Goal: Task Accomplishment & Management: Manage account settings

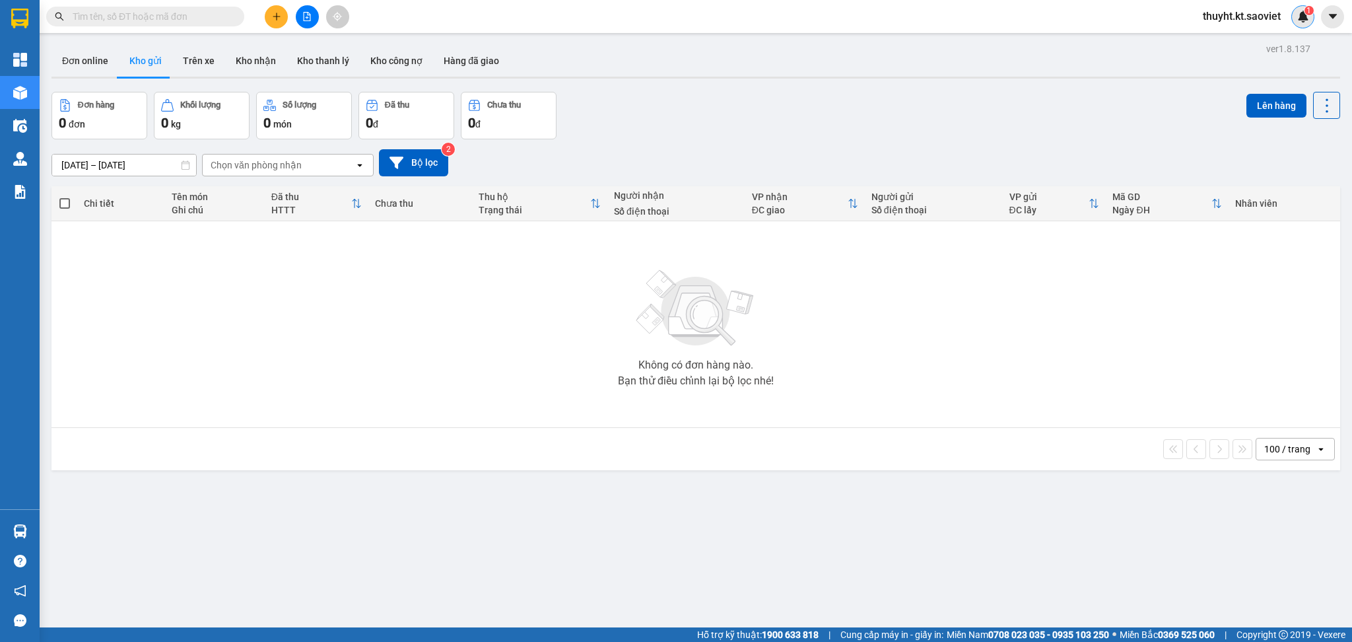
click at [1304, 20] on img at bounding box center [1303, 17] width 12 height 12
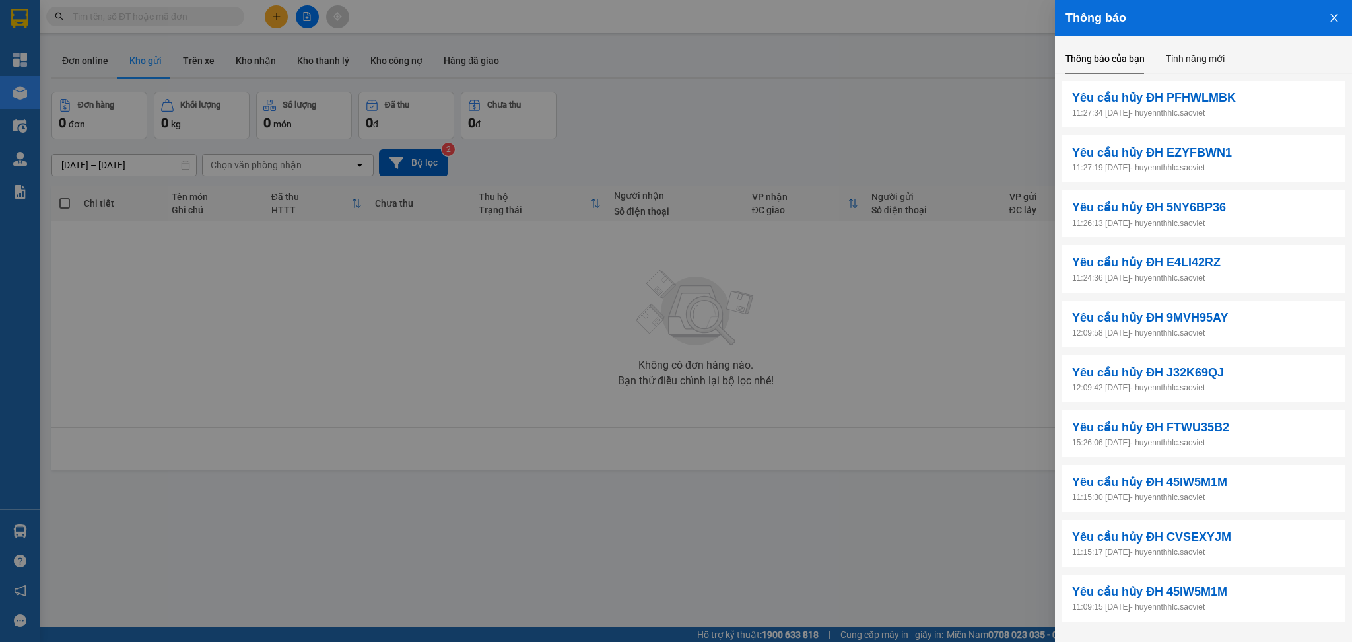
click at [816, 110] on div at bounding box center [676, 321] width 1352 height 642
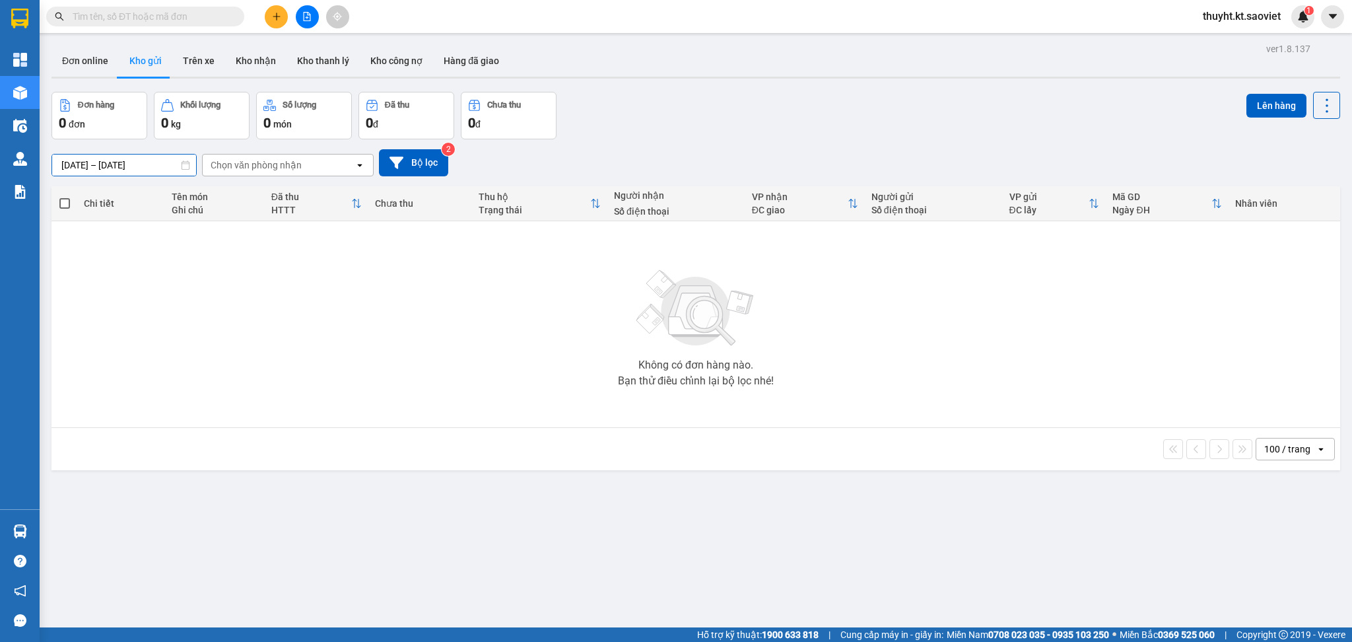
click at [124, 164] on input "[DATE] – [DATE]" at bounding box center [124, 164] width 144 height 21
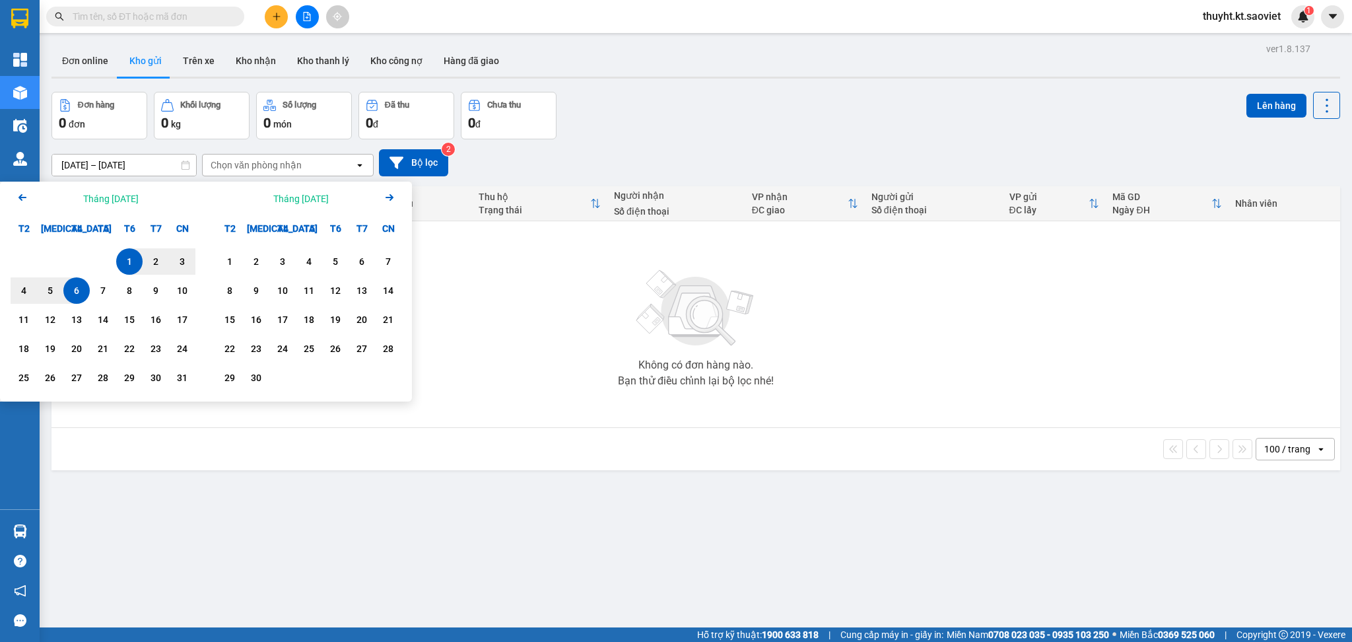
drag, startPoint x: 127, startPoint y: 260, endPoint x: 117, endPoint y: 274, distance: 17.4
click at [125, 262] on div "1" at bounding box center [129, 261] width 18 height 16
click at [104, 288] on div "7" at bounding box center [103, 290] width 18 height 16
type input "[DATE] – [DATE]"
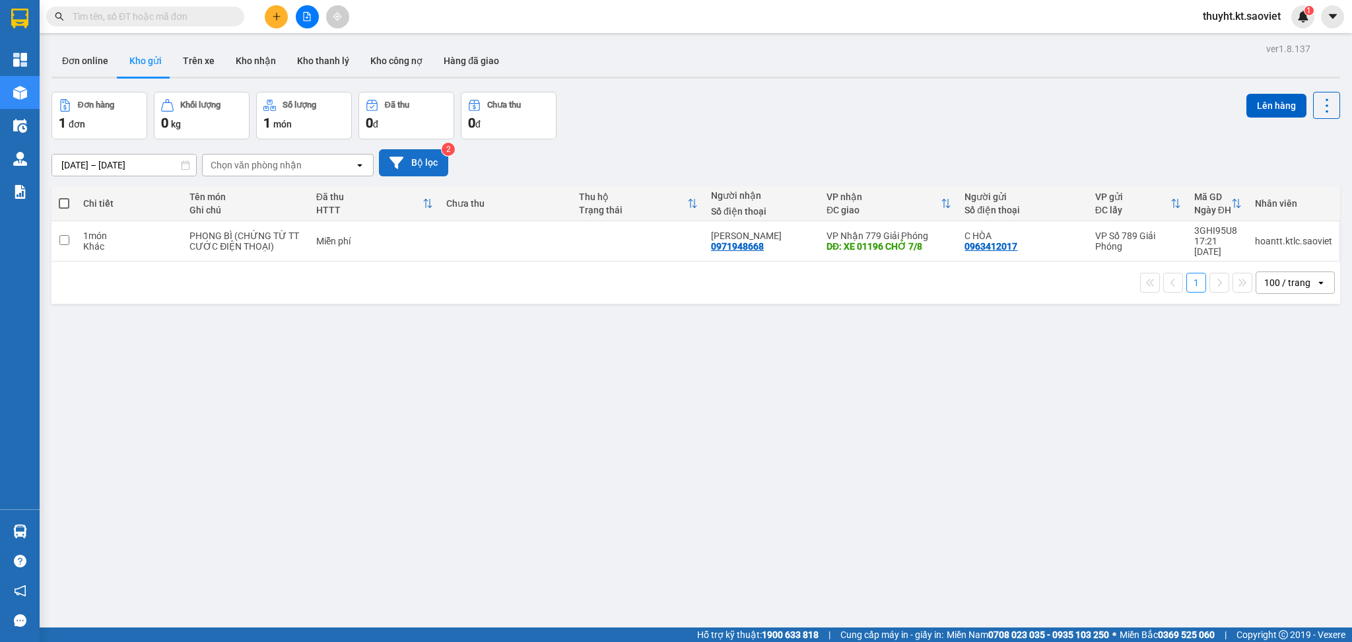
click at [426, 170] on button "Bộ lọc" at bounding box center [413, 162] width 69 height 27
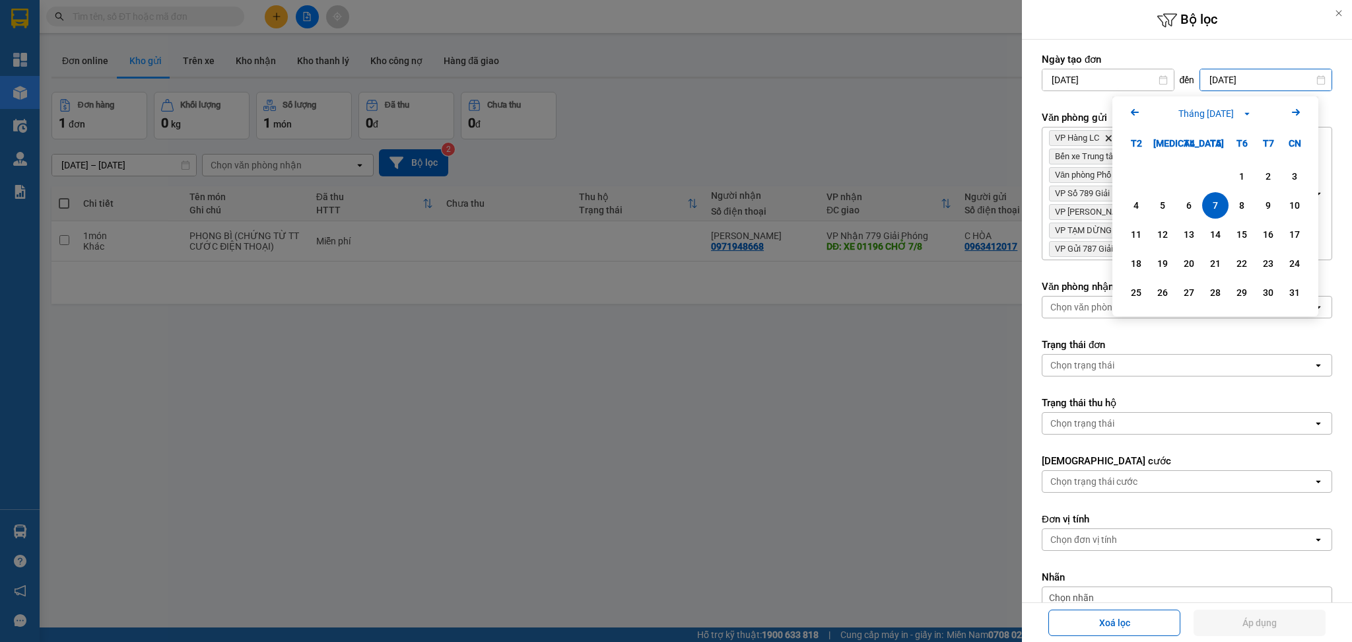
click at [1249, 83] on input "[DATE]" at bounding box center [1265, 79] width 131 height 21
click at [1166, 228] on div "12" at bounding box center [1162, 234] width 18 height 16
type input "[DATE]"
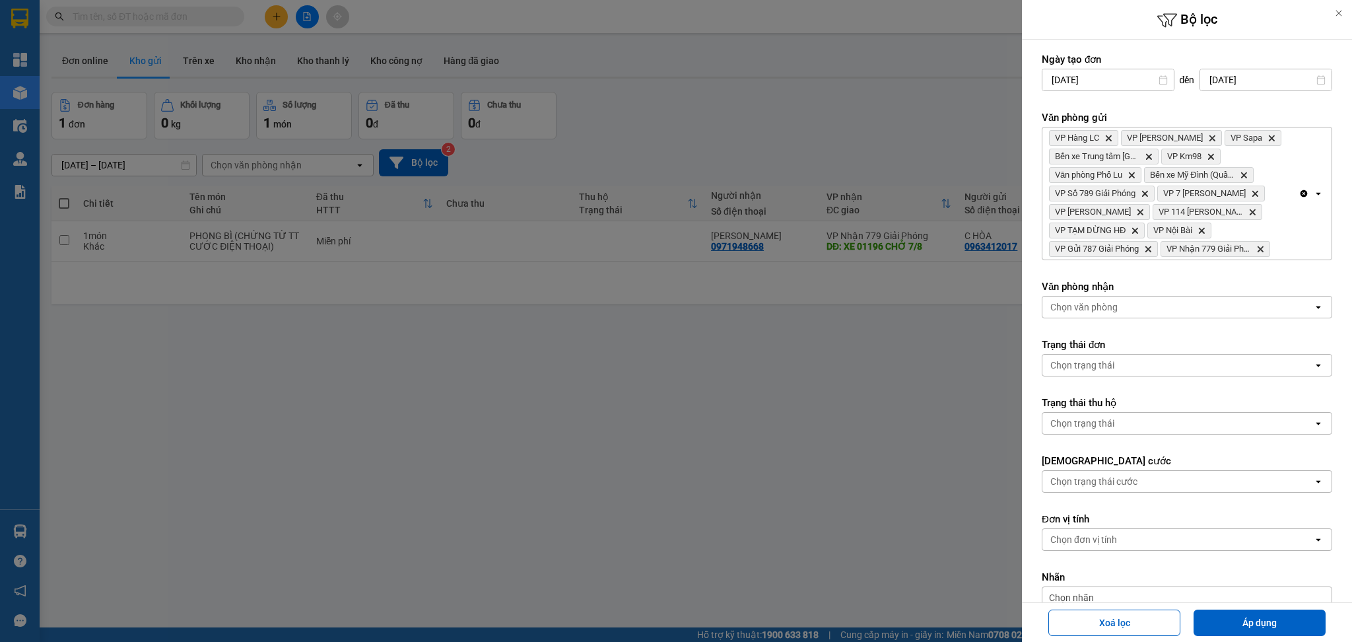
click at [1216, 80] on input "[DATE]" at bounding box center [1265, 79] width 131 height 21
click at [1214, 347] on label "Trạng thái đơn" at bounding box center [1187, 344] width 290 height 13
click at [1300, 195] on icon "Clear all" at bounding box center [1303, 193] width 7 height 7
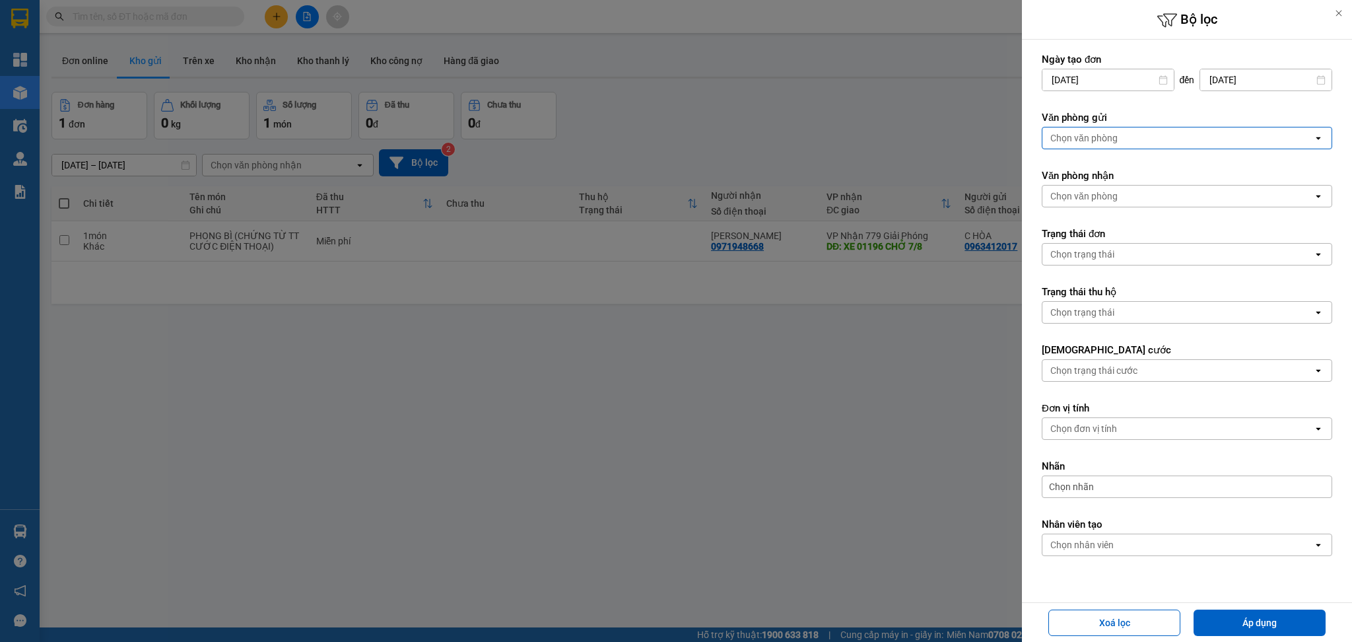
click at [1133, 140] on div "Chọn văn phòng" at bounding box center [1177, 137] width 271 height 21
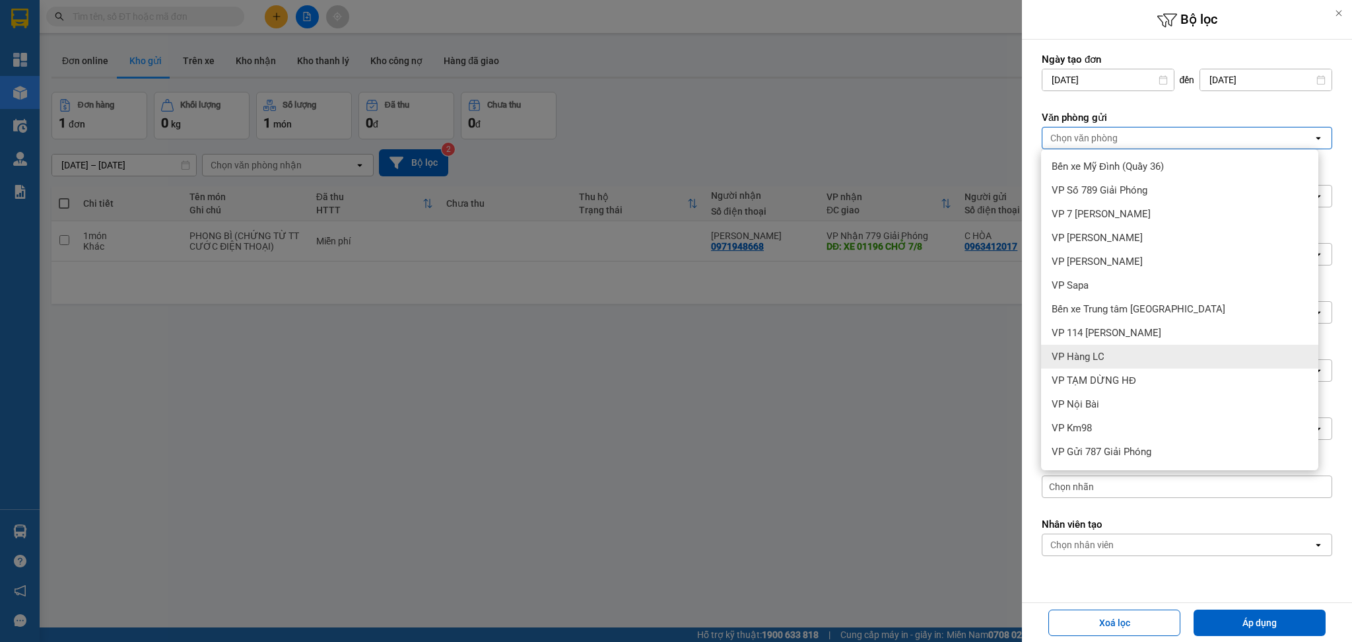
click at [1113, 350] on div "VP Hàng LC" at bounding box center [1179, 357] width 277 height 24
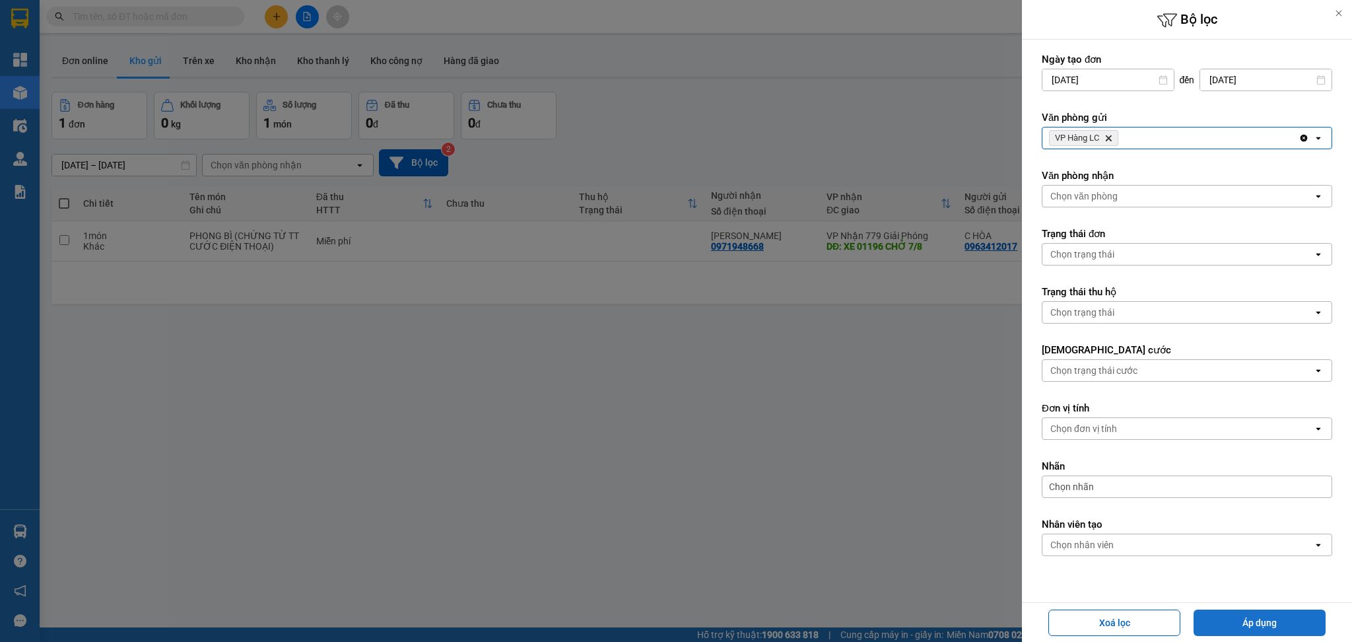
click at [1236, 624] on button "Áp dụng" at bounding box center [1259, 622] width 132 height 26
type input "[DATE] – [DATE]"
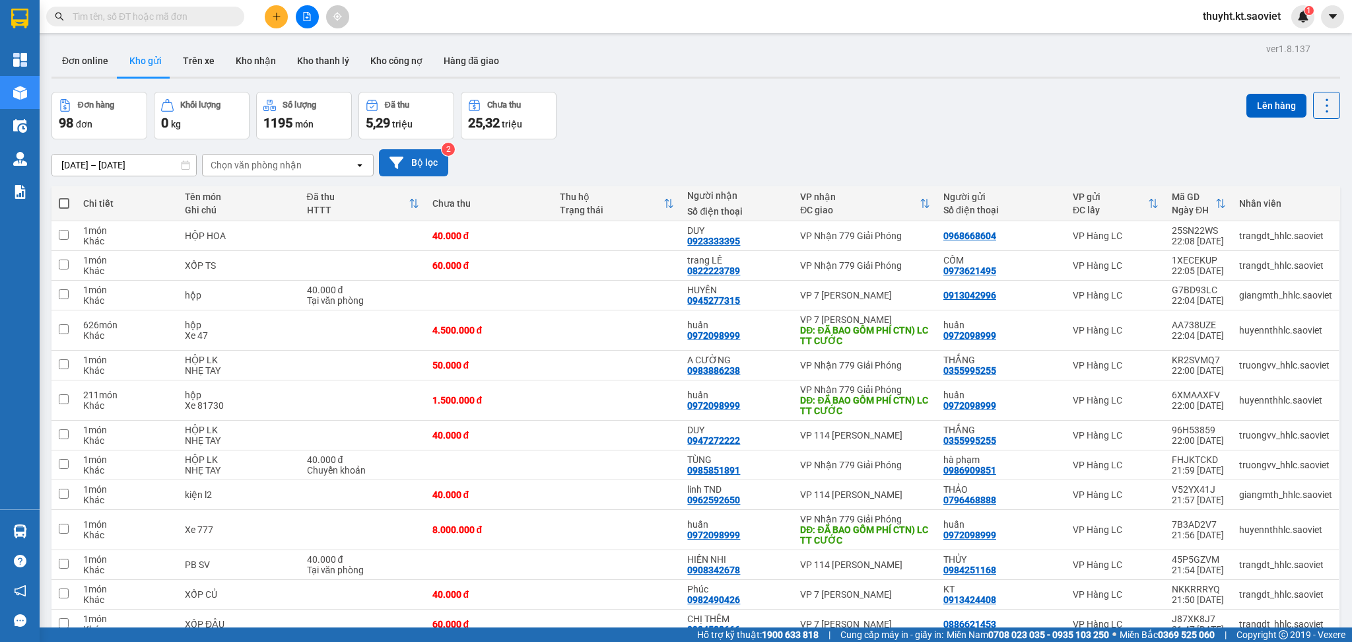
click at [434, 154] on button "Bộ lọc" at bounding box center [413, 162] width 69 height 27
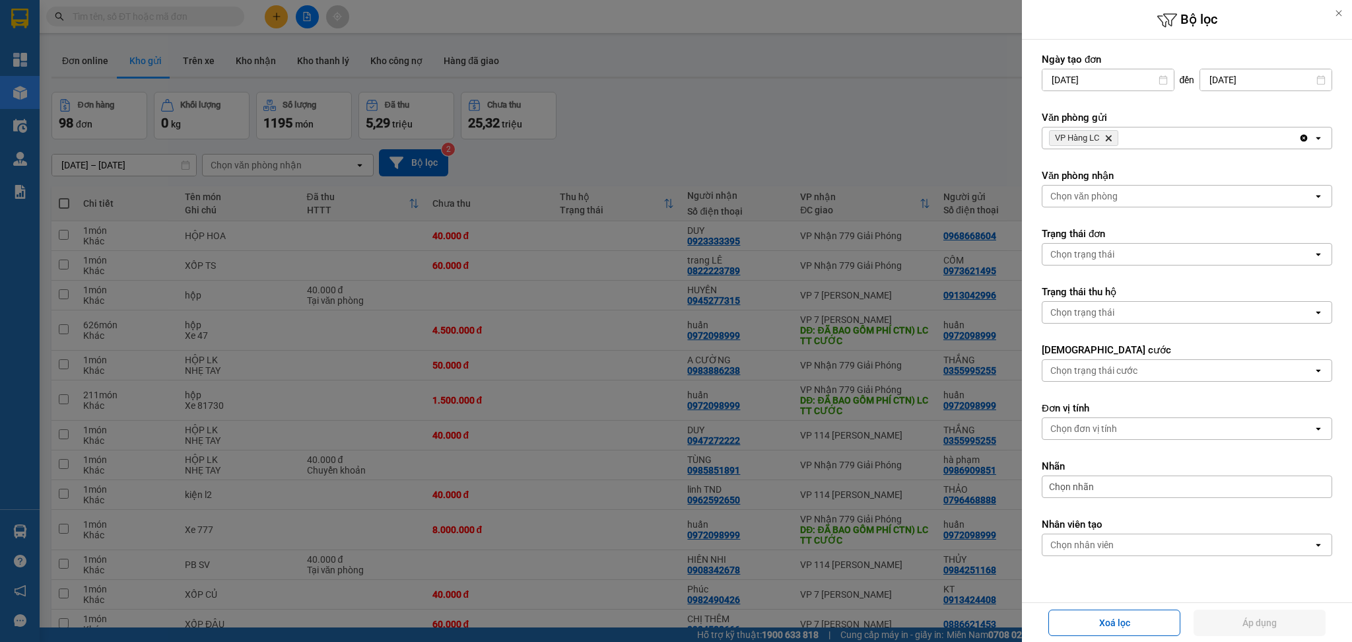
click at [1104, 140] on span "VP Hàng LC Delete" at bounding box center [1083, 138] width 69 height 16
click at [1107, 139] on icon "Delete" at bounding box center [1108, 138] width 8 height 8
click at [1107, 139] on div "Chọn văn phòng" at bounding box center [1083, 137] width 67 height 13
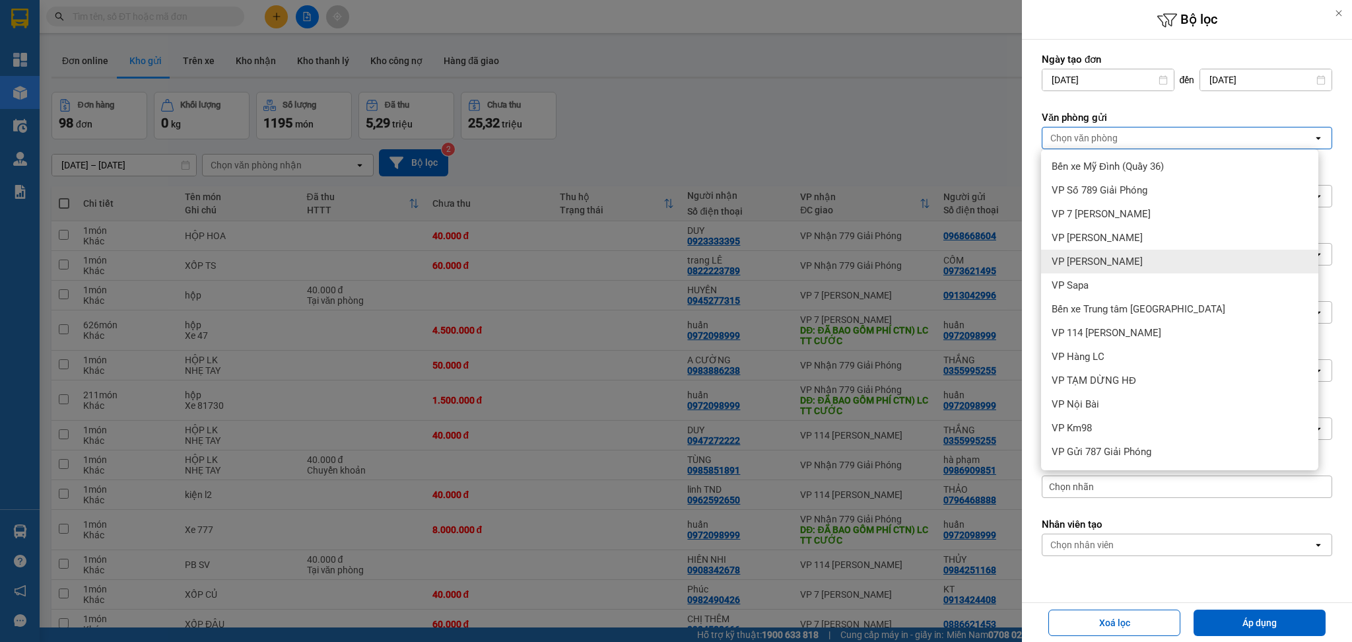
click at [1104, 263] on div "VP [PERSON_NAME]" at bounding box center [1179, 261] width 277 height 24
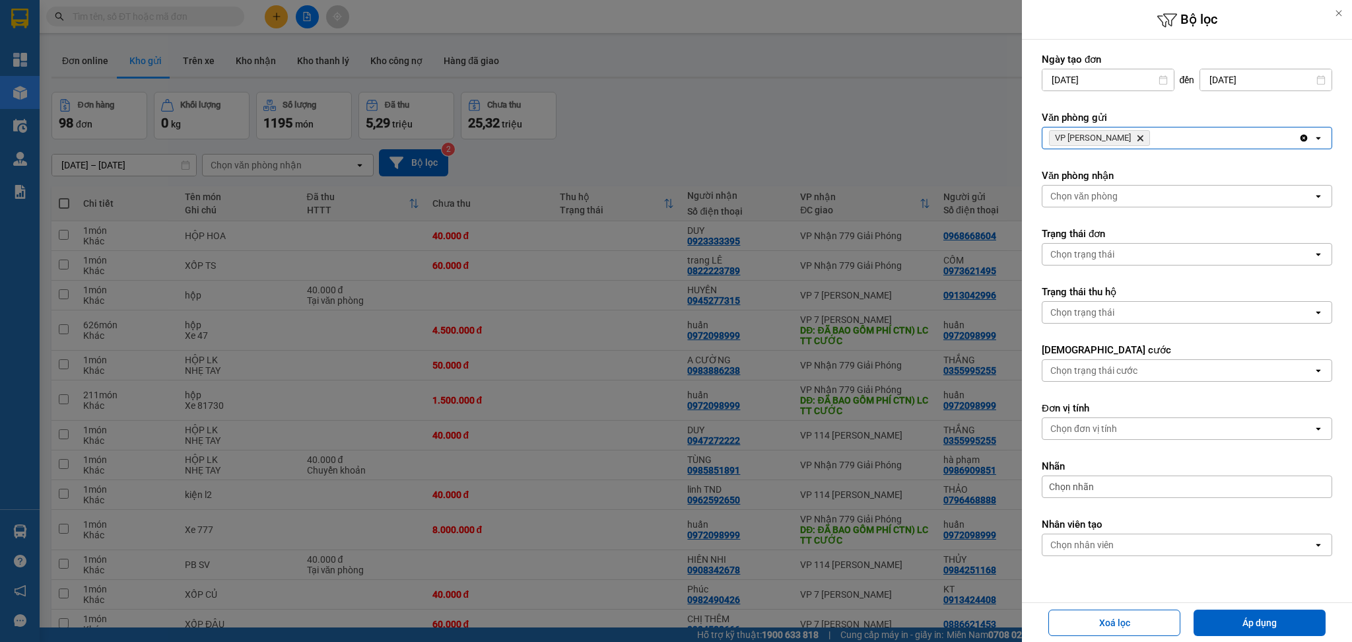
click at [1154, 132] on div "VP [PERSON_NAME]" at bounding box center [1170, 137] width 256 height 21
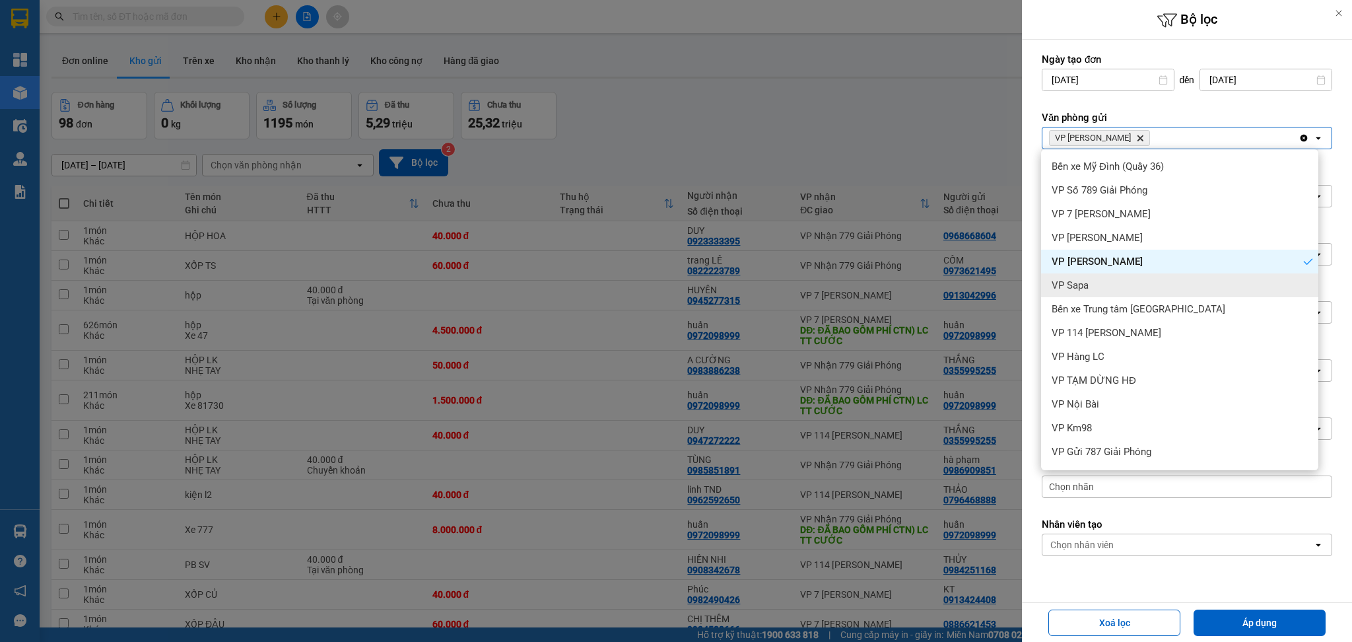
click at [1121, 284] on div "VP Sapa" at bounding box center [1179, 285] width 277 height 24
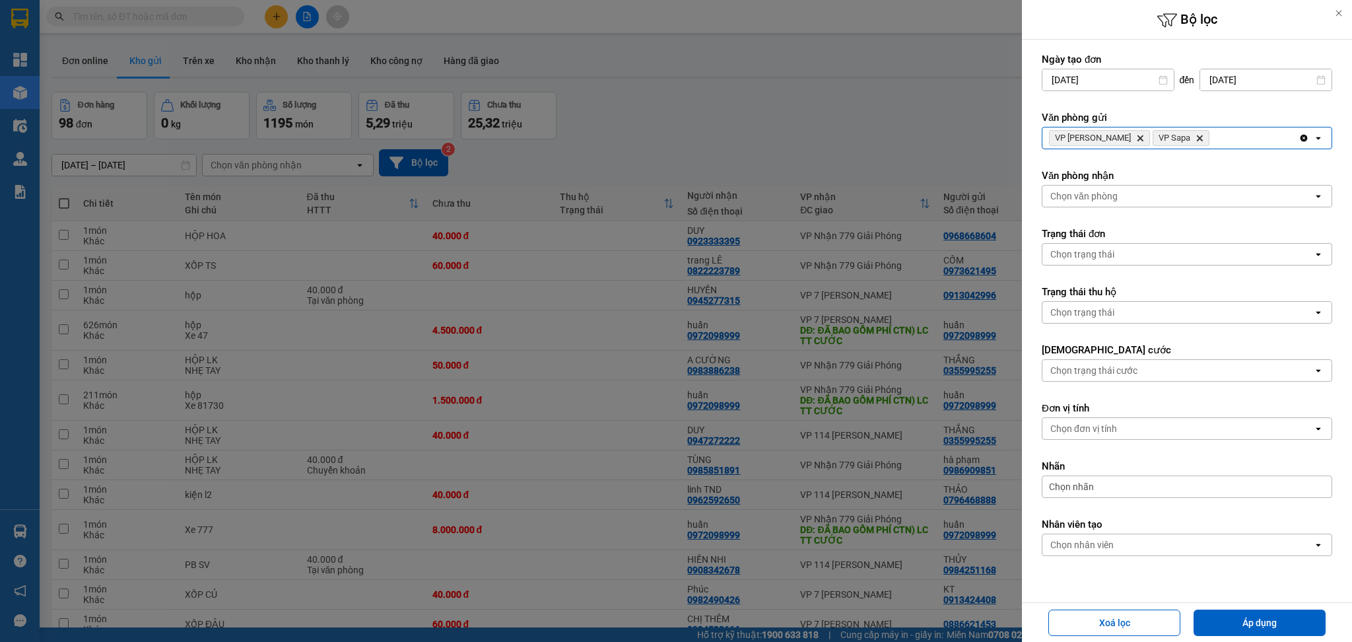
click at [1195, 146] on div "VP [PERSON_NAME] Delete VP Sapa Delete" at bounding box center [1170, 137] width 256 height 21
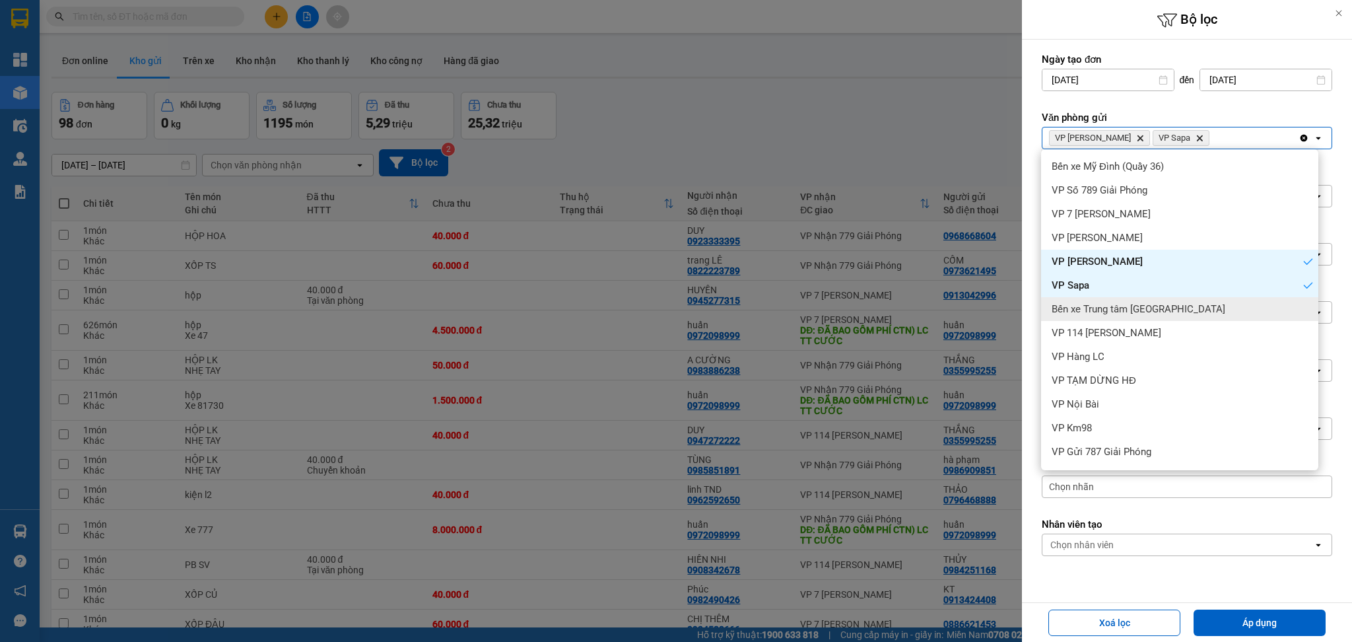
click at [1158, 299] on div "Bến xe Trung tâm [GEOGRAPHIC_DATA]" at bounding box center [1179, 309] width 277 height 24
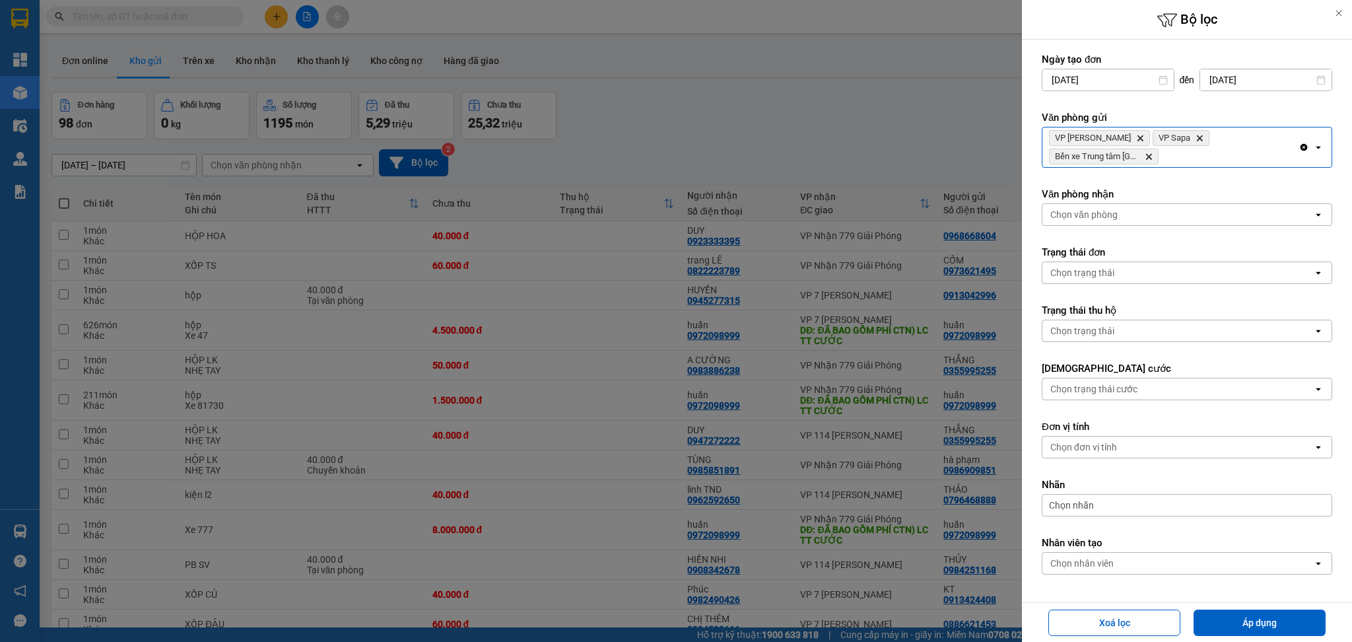
click at [1198, 150] on div "VP [PERSON_NAME] Delete VP Sapa Delete Bến xe Trung tâm [GEOGRAPHIC_DATA]" at bounding box center [1170, 147] width 256 height 40
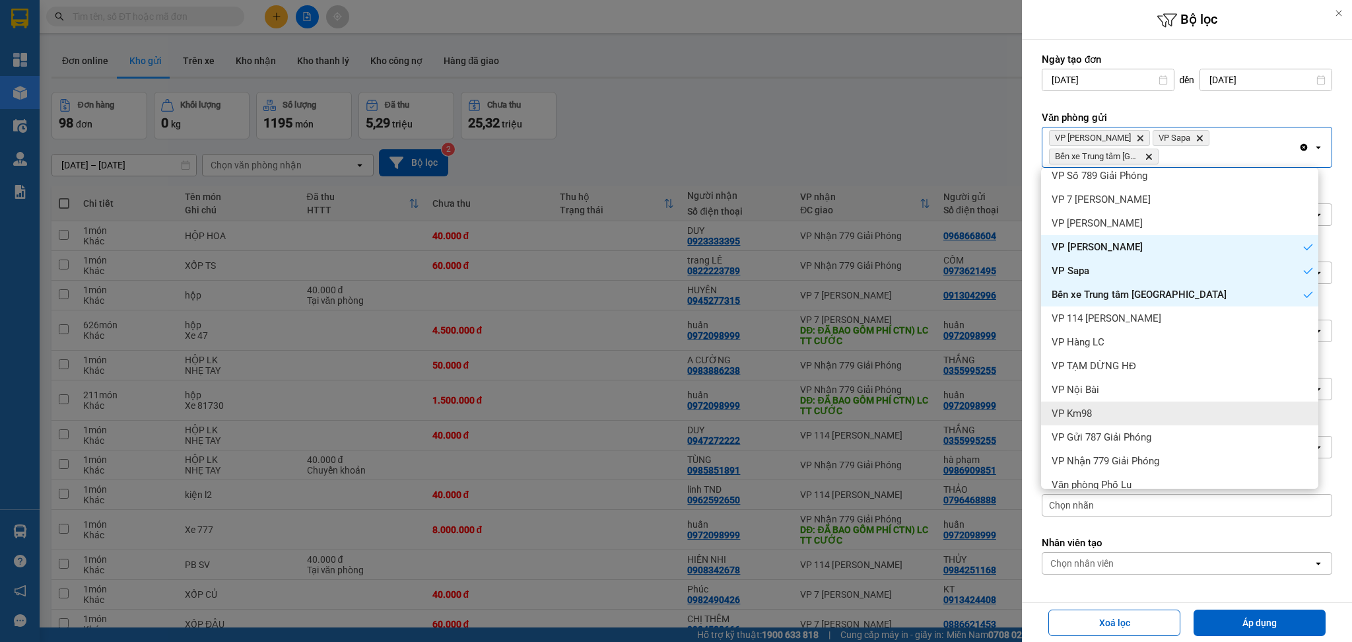
scroll to position [46, 0]
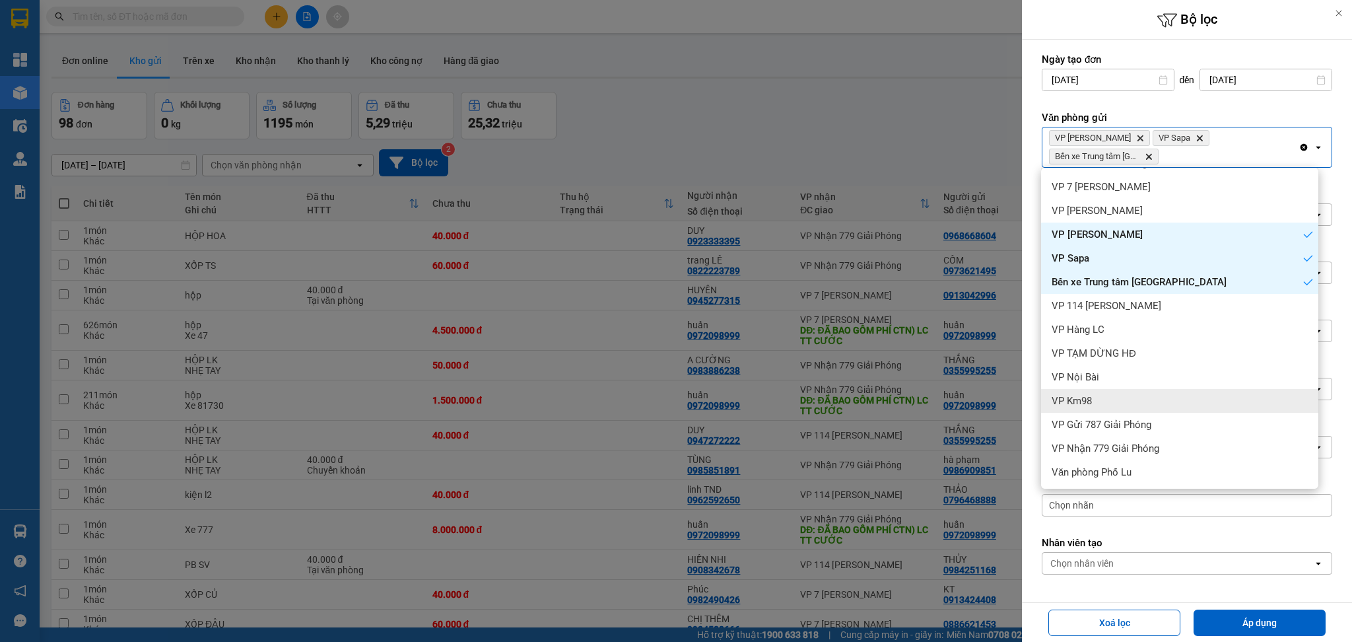
click at [1116, 403] on div "VP Km98" at bounding box center [1179, 401] width 277 height 24
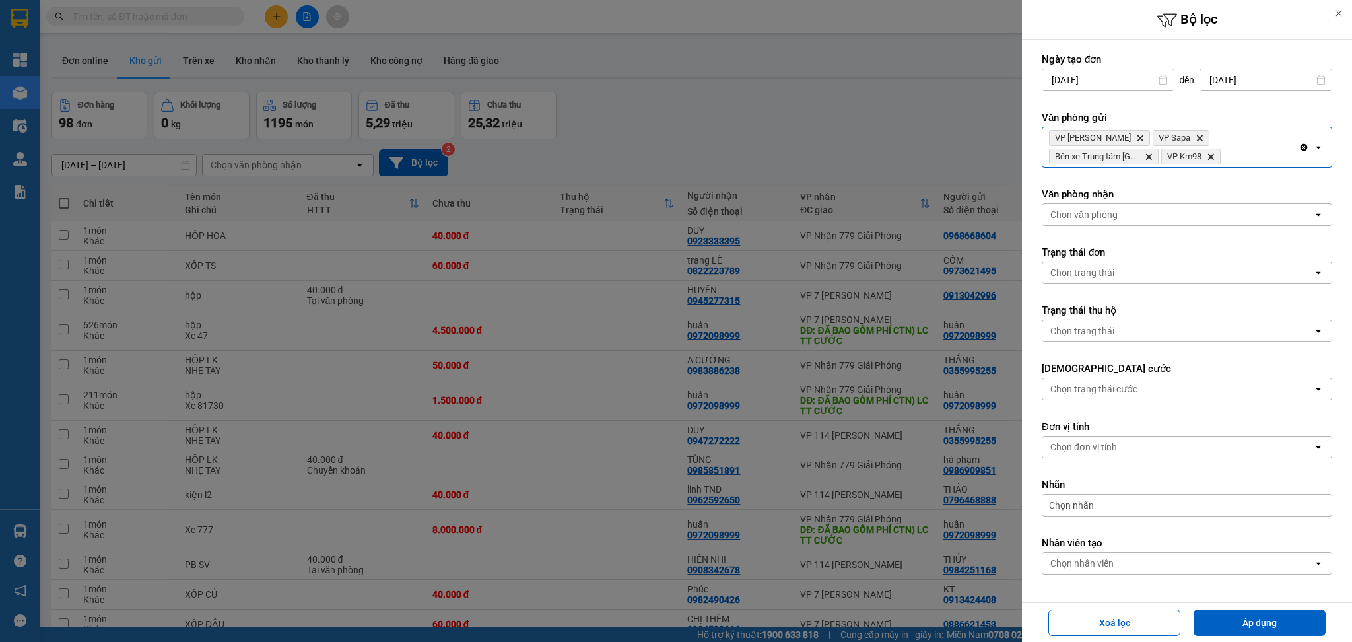
click at [1261, 156] on div "VP [PERSON_NAME] Delete VP Sapa Delete Bến xe Trung tâm Lào Cai Delete VP Km98 …" at bounding box center [1170, 147] width 256 height 40
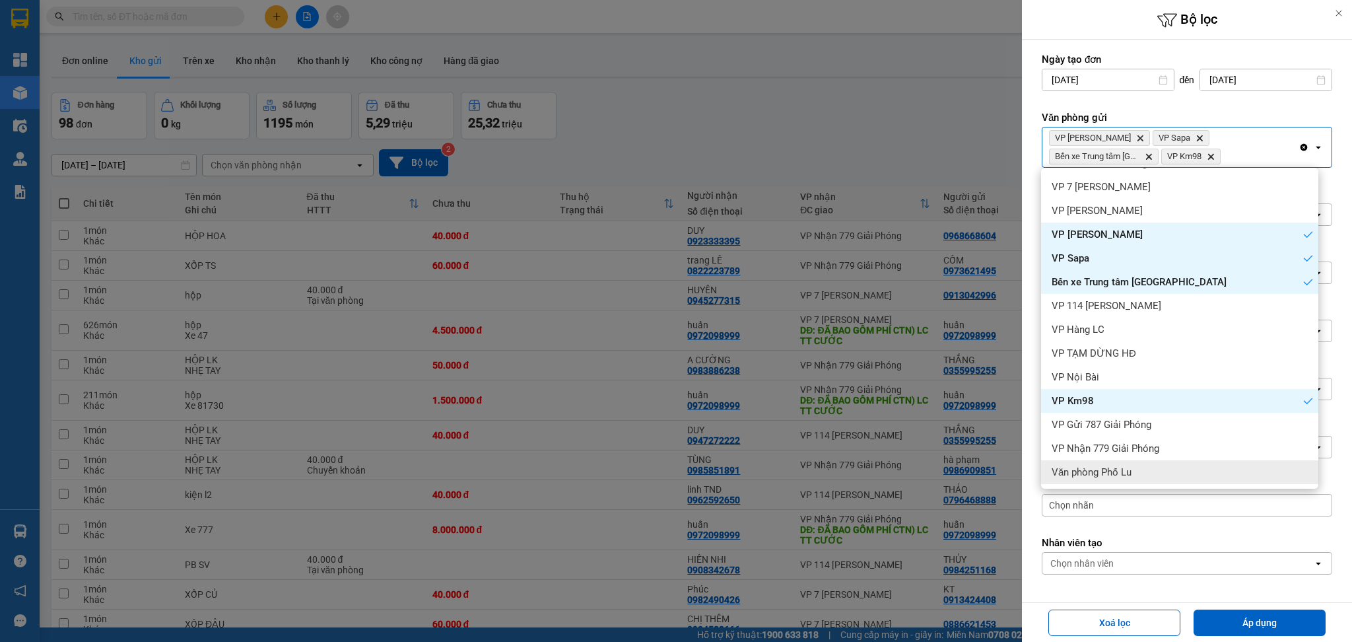
click at [1106, 469] on span "Văn phòng Phố Lu" at bounding box center [1091, 471] width 80 height 13
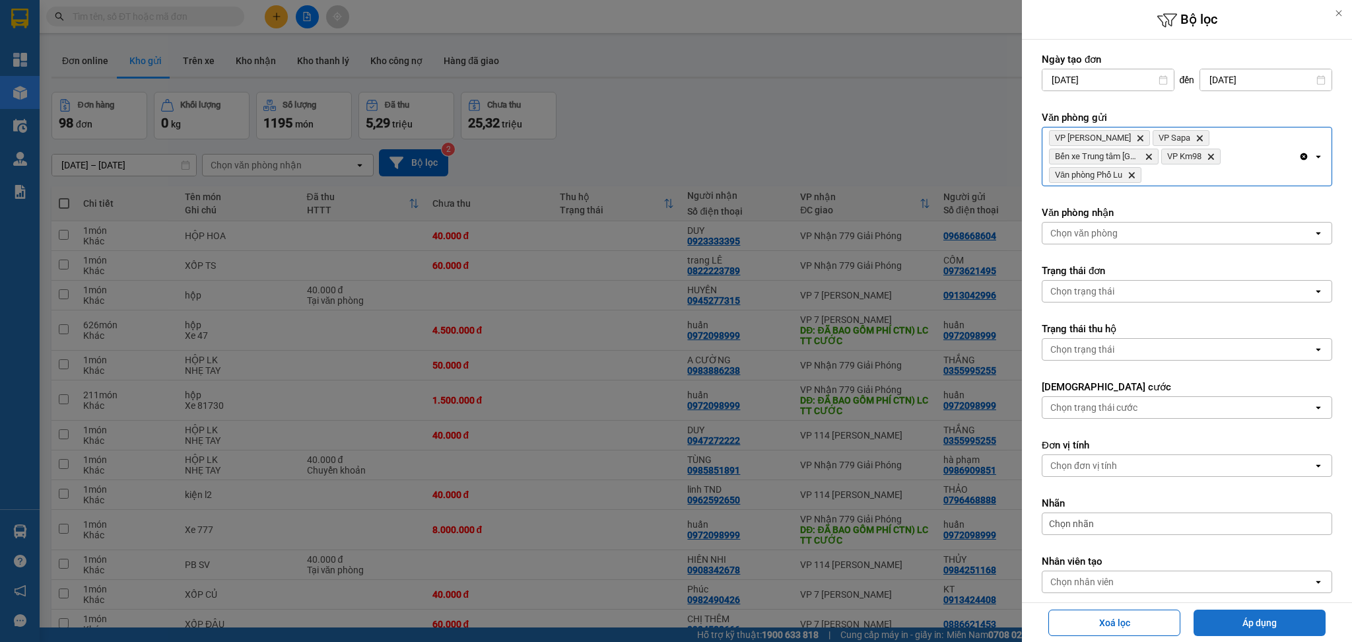
click at [1260, 616] on button "Áp dụng" at bounding box center [1259, 622] width 132 height 26
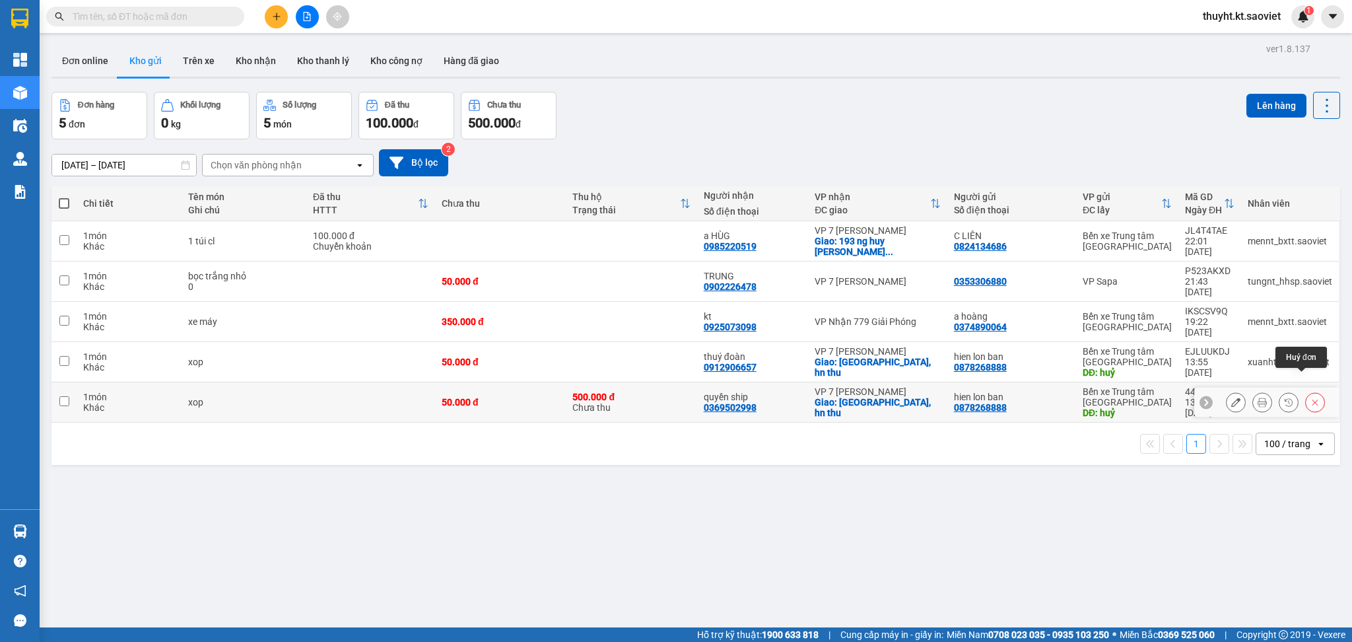
click at [1306, 391] on button at bounding box center [1315, 402] width 18 height 23
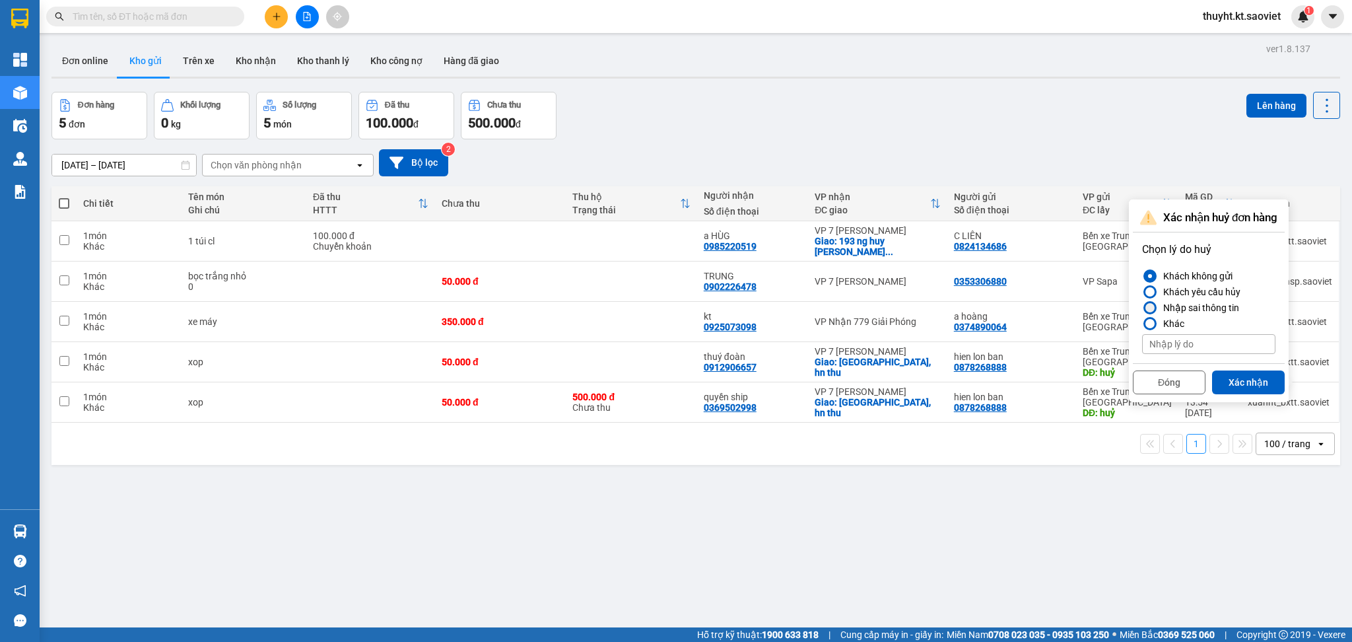
click at [1170, 309] on div "Nhập sai thông tin" at bounding box center [1198, 308] width 81 height 16
click at [1142, 308] on input "Nhập sai thông tin" at bounding box center [1142, 308] width 0 height 0
click at [1218, 371] on button "Xác nhận" at bounding box center [1248, 382] width 73 height 24
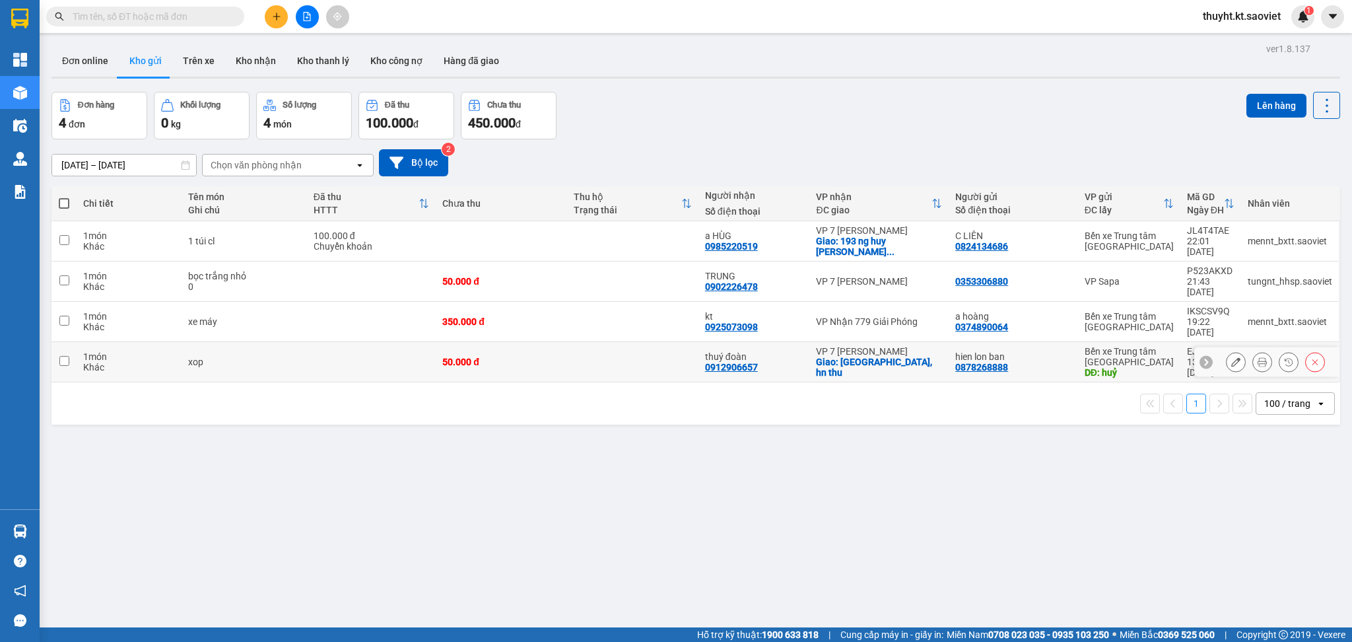
click at [1310, 357] on icon at bounding box center [1314, 361] width 9 height 9
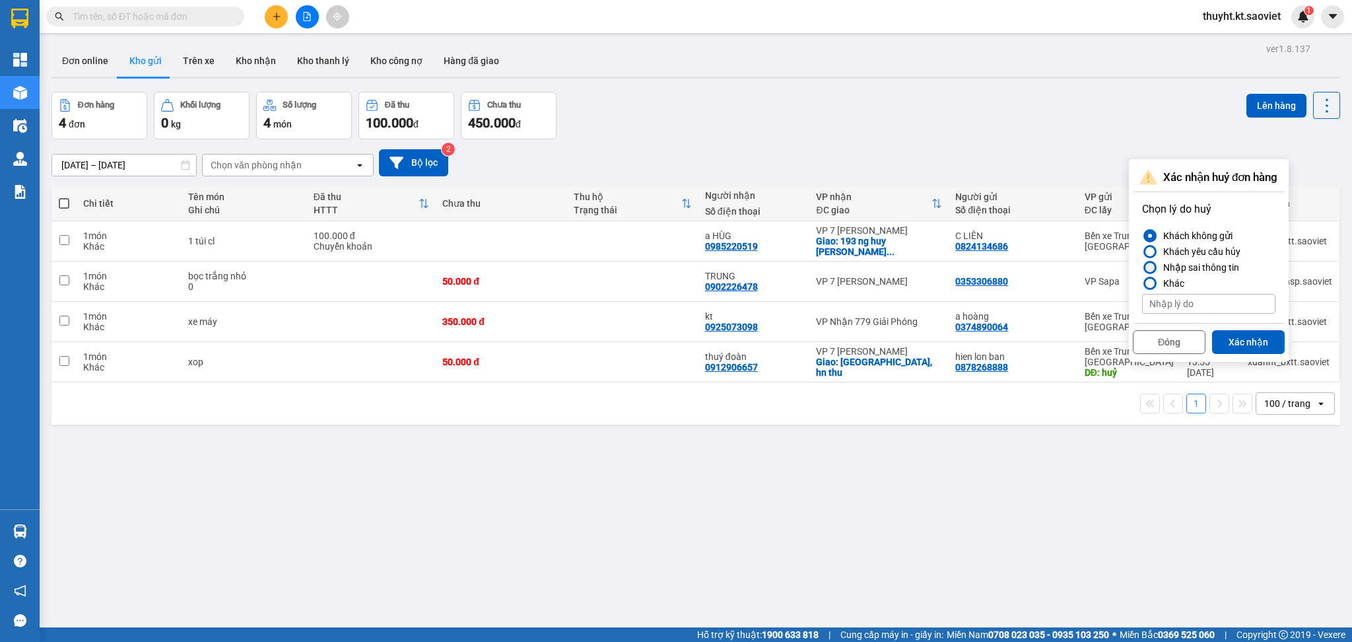
click at [1178, 264] on div "Nhập sai thông tin" at bounding box center [1198, 267] width 81 height 16
click at [1142, 267] on input "Nhập sai thông tin" at bounding box center [1142, 267] width 0 height 0
click at [1240, 334] on button "Xác nhận" at bounding box center [1248, 342] width 73 height 24
